Goal: Check status: Check status

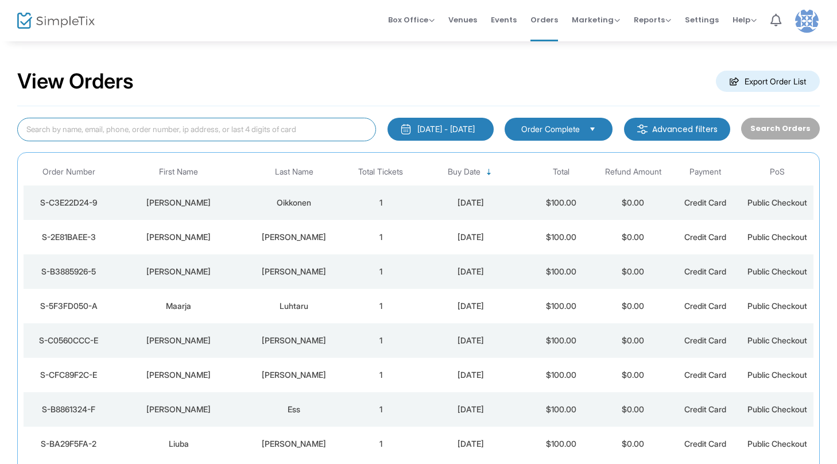
click at [270, 133] on input at bounding box center [196, 130] width 359 height 24
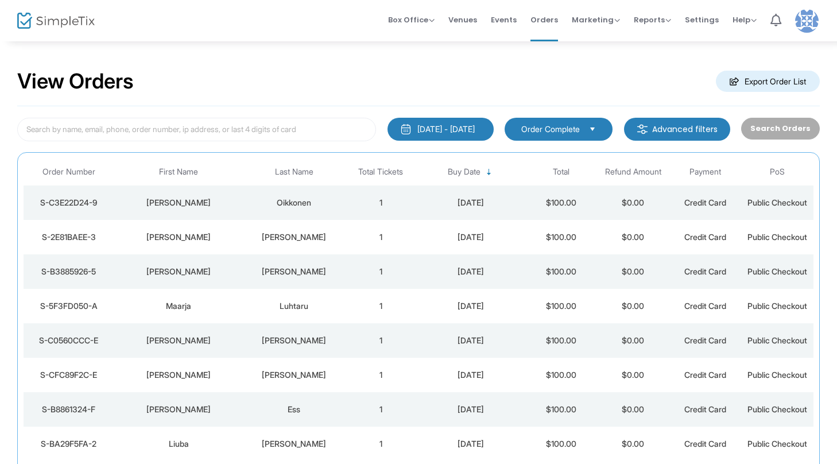
click at [428, 128] on div "[DATE] - [DATE]" at bounding box center [445, 128] width 57 height 11
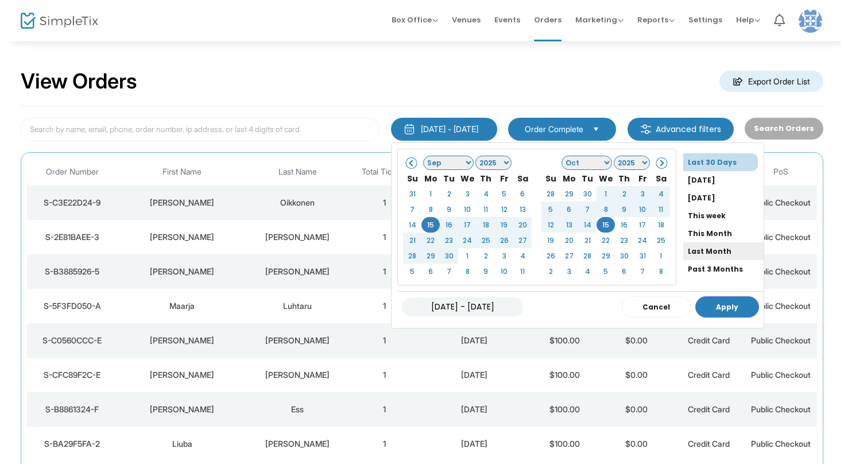
scroll to position [76, 0]
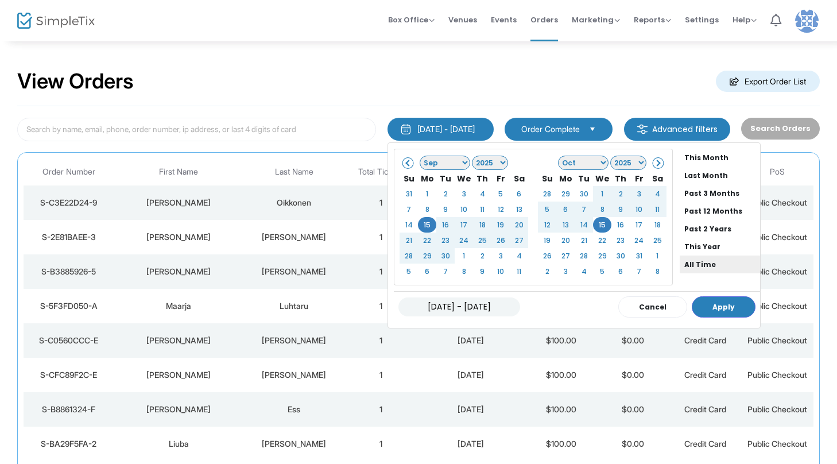
click at [684, 259] on li "All Time" at bounding box center [720, 264] width 80 height 18
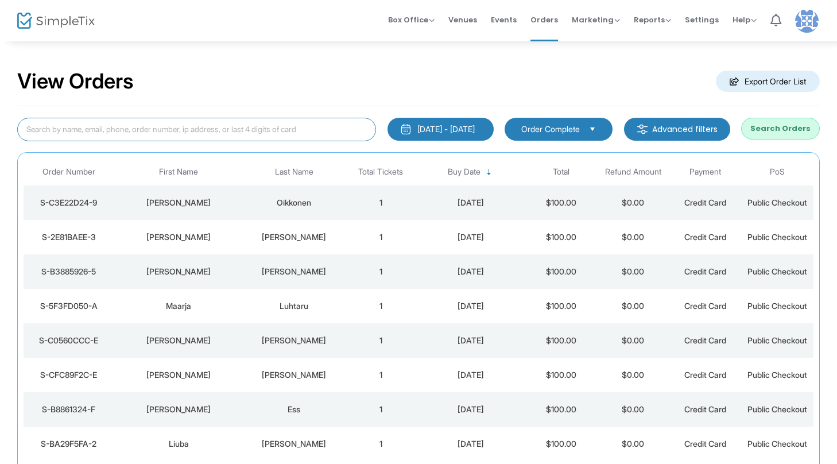
click at [301, 130] on input at bounding box center [196, 130] width 359 height 24
paste input "S-D2188BA4-D"
type input "S-D2188BA4-D"
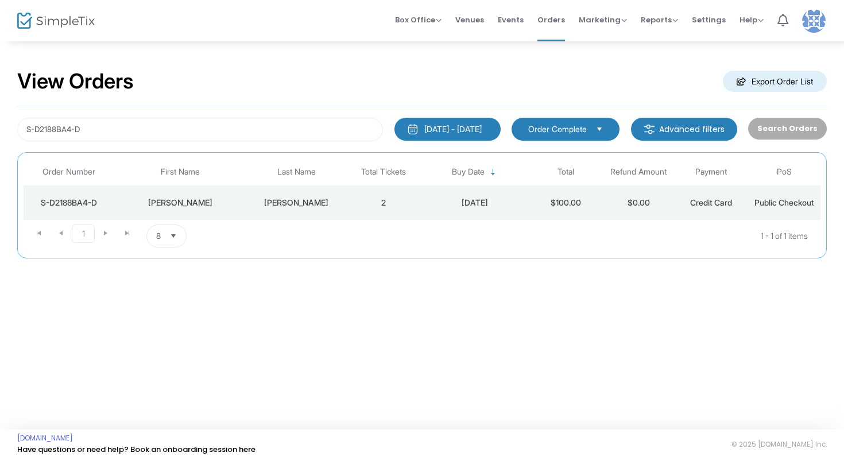
click at [367, 200] on td "2" at bounding box center [383, 202] width 73 height 34
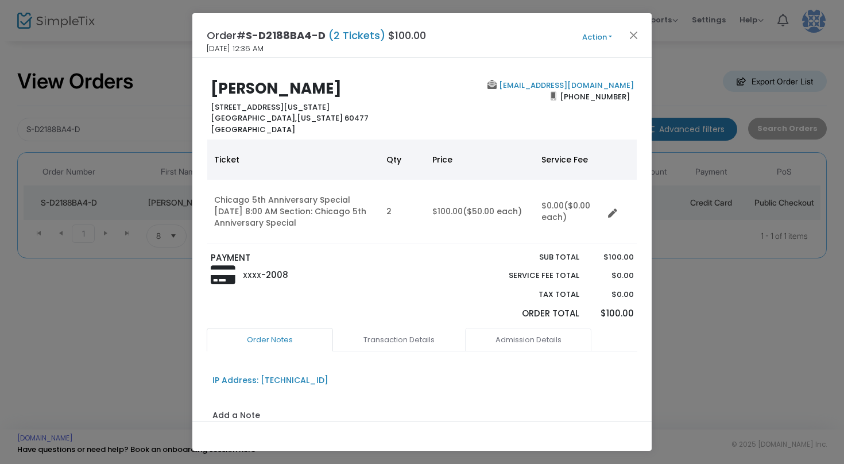
click at [526, 343] on link "Admission Details" at bounding box center [528, 340] width 126 height 24
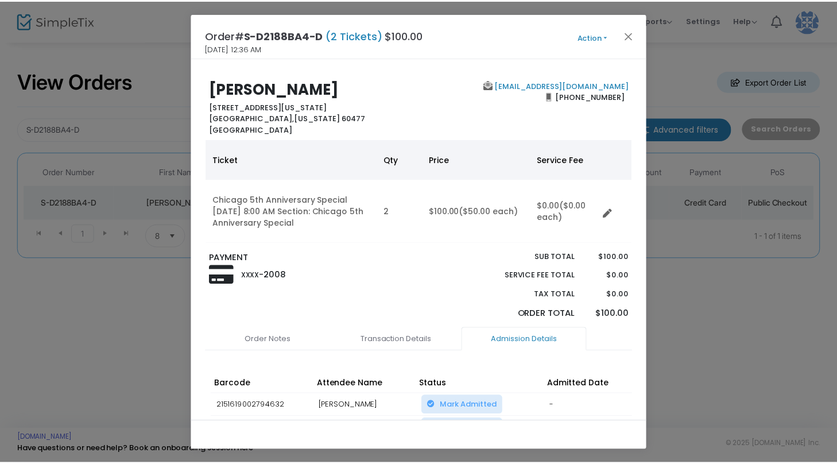
scroll to position [0, 0]
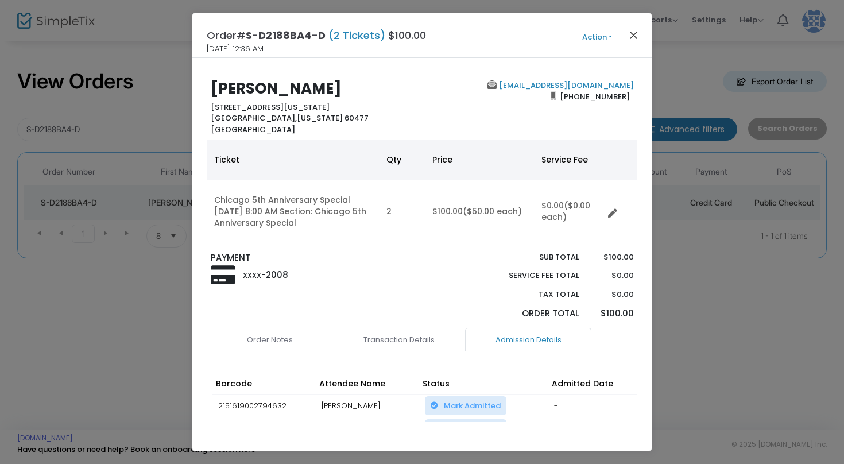
click at [639, 33] on button "Close" at bounding box center [633, 35] width 15 height 15
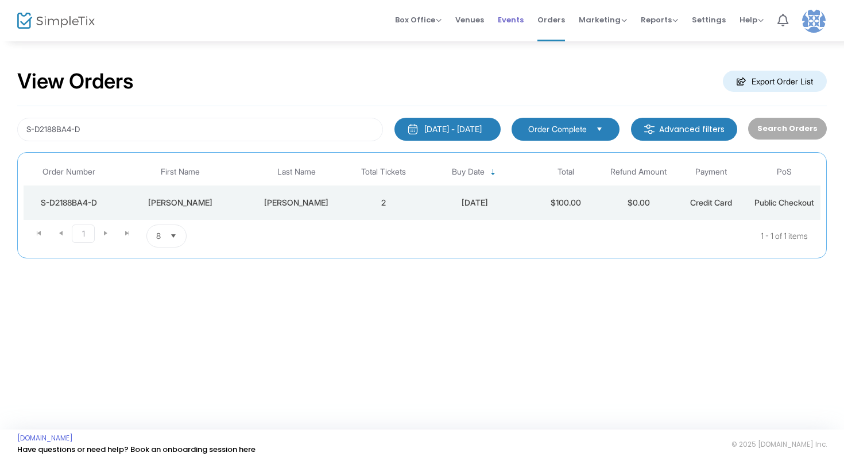
click at [524, 19] on span "Events" at bounding box center [511, 19] width 26 height 29
